Goal: Information Seeking & Learning: Learn about a topic

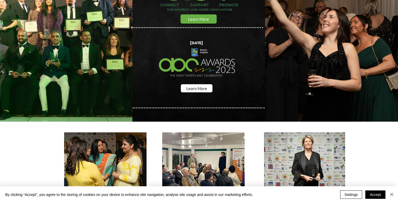
scroll to position [73, 0]
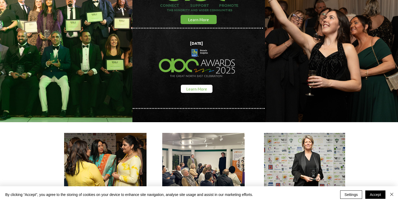
click at [200, 90] on link "Learn More" at bounding box center [197, 89] width 32 height 8
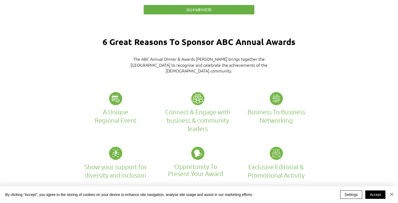
scroll to position [894, 0]
drag, startPoint x: 189, startPoint y: 107, endPoint x: 224, endPoint y: 117, distance: 36.0
click at [224, 117] on h2 "Connect & Engage with business & community leaders" at bounding box center [198, 120] width 82 height 25
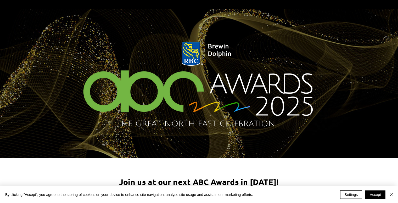
scroll to position [0, 0]
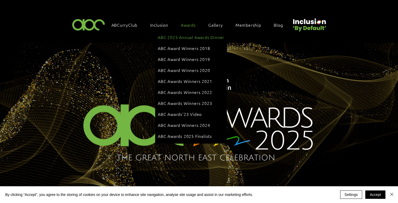
click at [185, 22] on div "Awards" at bounding box center [190, 24] width 25 height 11
click at [189, 89] on span "ABC Awards Winners 2022" at bounding box center [185, 92] width 54 height 6
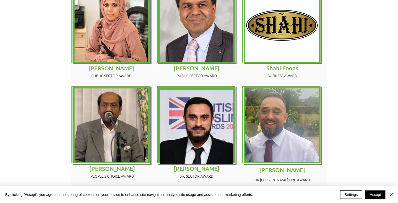
scroll to position [477, 0]
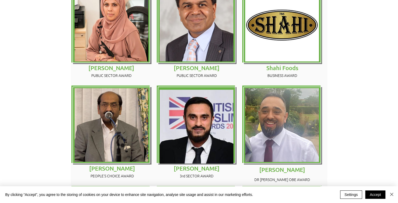
drag, startPoint x: 97, startPoint y: 130, endPoint x: 133, endPoint y: 131, distance: 36.4
click at [133, 165] on p "[PERSON_NAME]" at bounding box center [113, 168] width 80 height 7
click at [126, 165] on span "[PERSON_NAME]" at bounding box center [112, 168] width 46 height 7
click at [117, 165] on span "[PERSON_NAME]" at bounding box center [112, 168] width 46 height 7
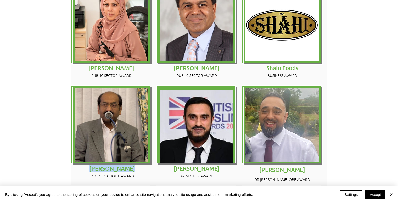
click at [117, 165] on span "[PERSON_NAME]" at bounding box center [112, 168] width 46 height 7
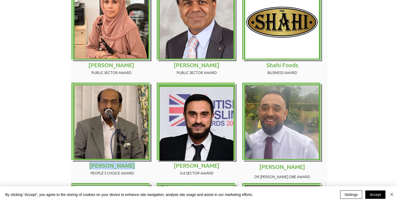
scroll to position [481, 0]
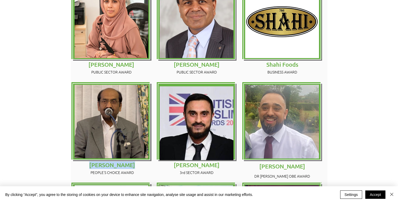
click at [96, 162] on p "[PERSON_NAME]" at bounding box center [113, 165] width 80 height 7
drag, startPoint x: 93, startPoint y: 130, endPoint x: 134, endPoint y: 131, distance: 40.4
click at [134, 169] on p "PEOPLE'S CHOICE AWARD" at bounding box center [113, 172] width 80 height 7
click at [134, 170] on span "PEOPLE'S CHOICE AWARD" at bounding box center [112, 172] width 43 height 5
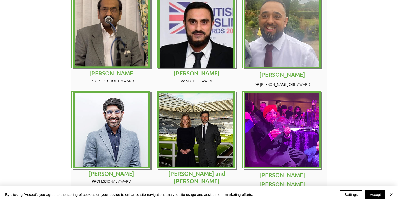
scroll to position [573, 0]
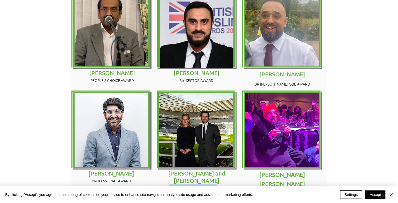
drag, startPoint x: 168, startPoint y: 151, endPoint x: 216, endPoint y: 146, distance: 48.7
click at [216, 185] on p "NEWCASTLE ECONOMIC INVESTMENT AWARD" at bounding box center [197, 188] width 80 height 7
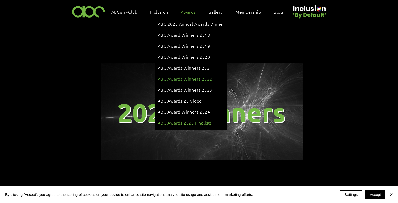
scroll to position [15, 0]
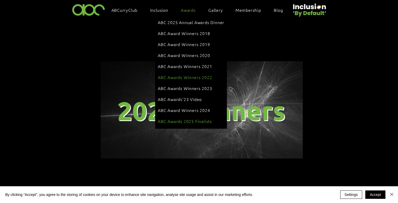
drag, startPoint x: 187, startPoint y: 113, endPoint x: 182, endPoint y: 113, distance: 4.7
click at [182, 118] on span "ABC Awards 2025 Finalists" at bounding box center [185, 121] width 54 height 6
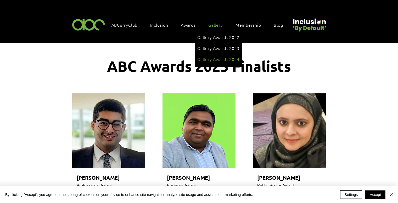
click at [216, 57] on span "Gallery Awards 2024" at bounding box center [218, 59] width 42 height 6
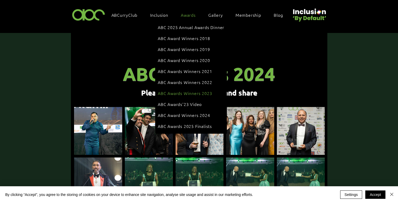
scroll to position [18, 0]
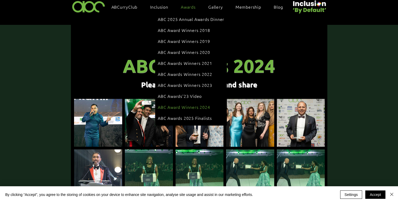
click at [190, 104] on span "ABC Award Winners 2024" at bounding box center [184, 107] width 52 height 6
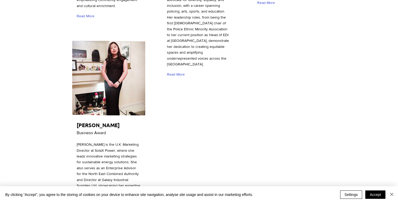
scroll to position [1788, 0]
